Goal: Information Seeking & Learning: Stay updated

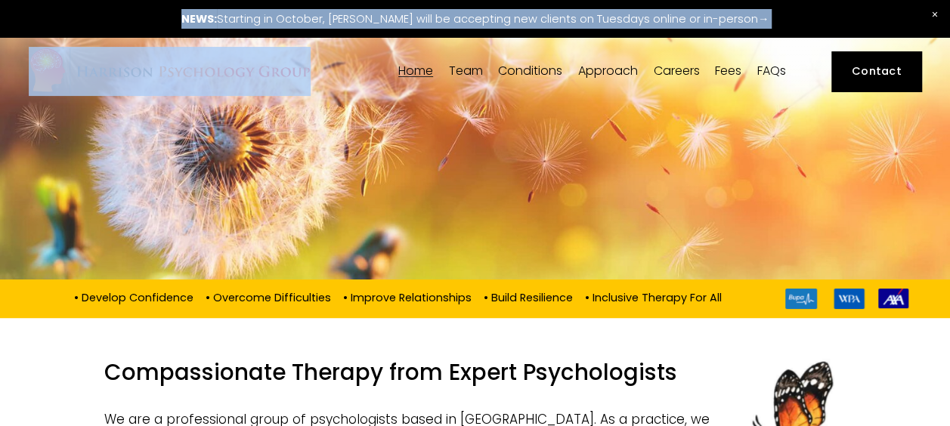
drag, startPoint x: 378, startPoint y: 46, endPoint x: 322, endPoint y: 19, distance: 62.2
click at [322, 19] on header "NEWS: Starting in October, [PERSON_NAME] will be accepting new clients on Tuesd…" at bounding box center [475, 52] width 950 height 105
copy header "NEWS: Starting in October, [PERSON_NAME] will be accepting new clients on Tuesd…"
click at [373, 99] on div "Skip to Content Home Team" at bounding box center [475, 71] width 950 height 68
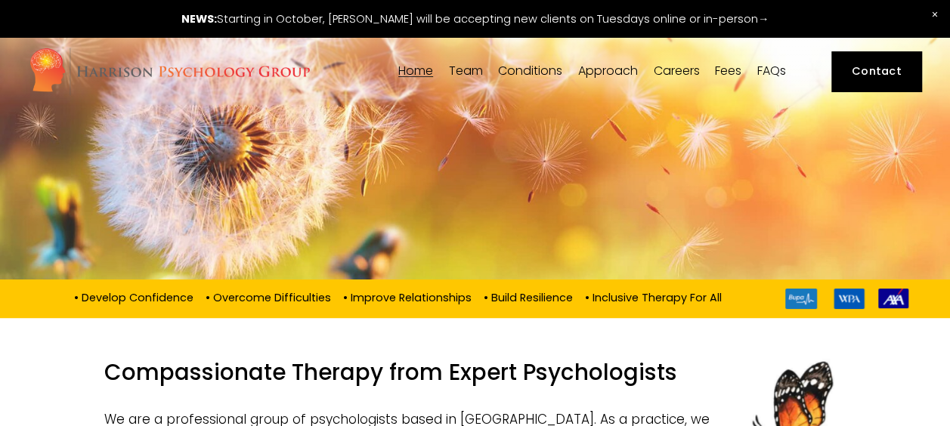
click at [324, 43] on div "Skip to Content Home Team" at bounding box center [475, 71] width 950 height 68
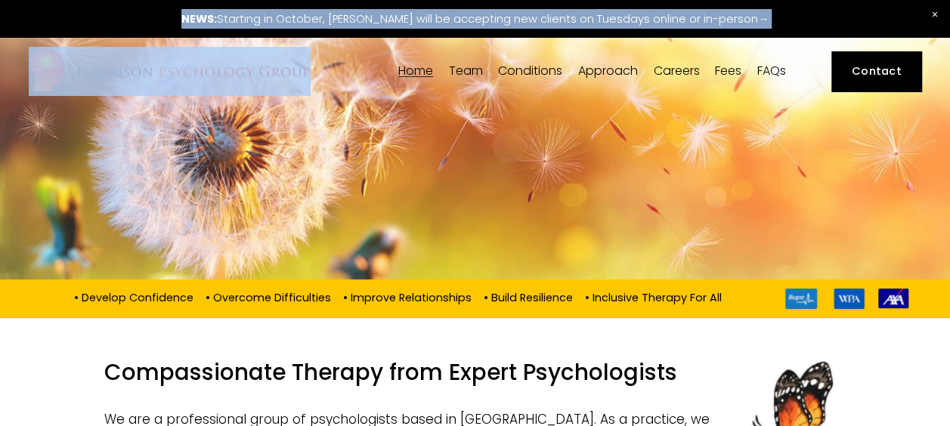
drag, startPoint x: 455, startPoint y: 46, endPoint x: 428, endPoint y: 25, distance: 34.5
click at [428, 25] on header "NEWS: Starting in October, [PERSON_NAME] will be accepting new clients on Tuesd…" at bounding box center [475, 52] width 950 height 105
copy header "NEWS: Starting in October, [PERSON_NAME] will be accepting new clients on Tuesd…"
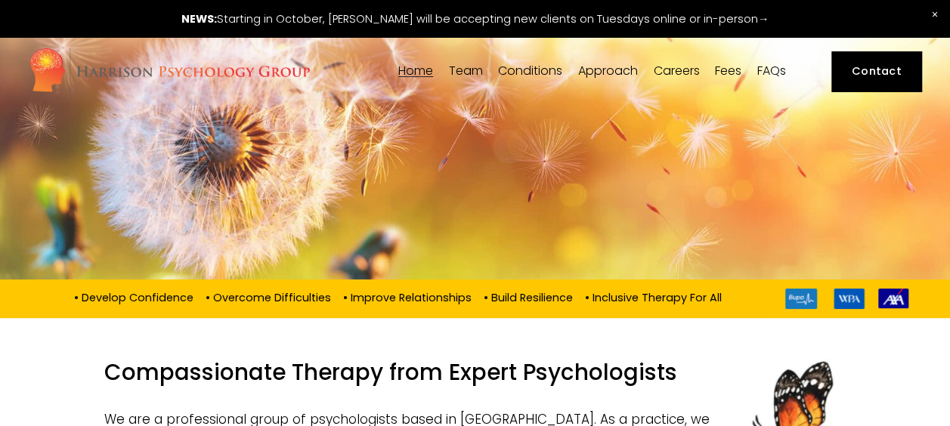
click at [475, 221] on div at bounding box center [475, 193] width 950 height 174
